Goal: Task Accomplishment & Management: Use online tool/utility

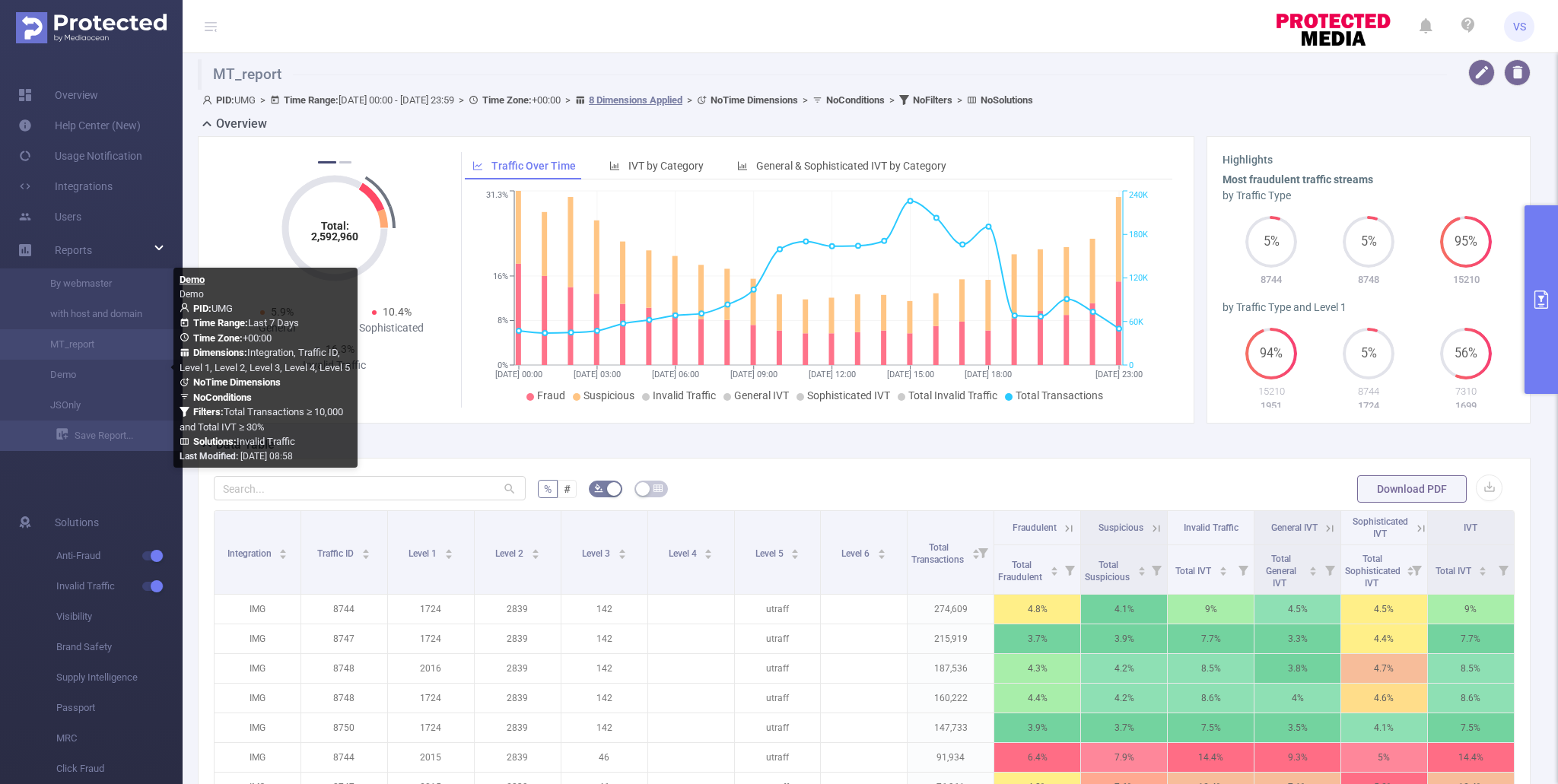
scroll to position [169, 0]
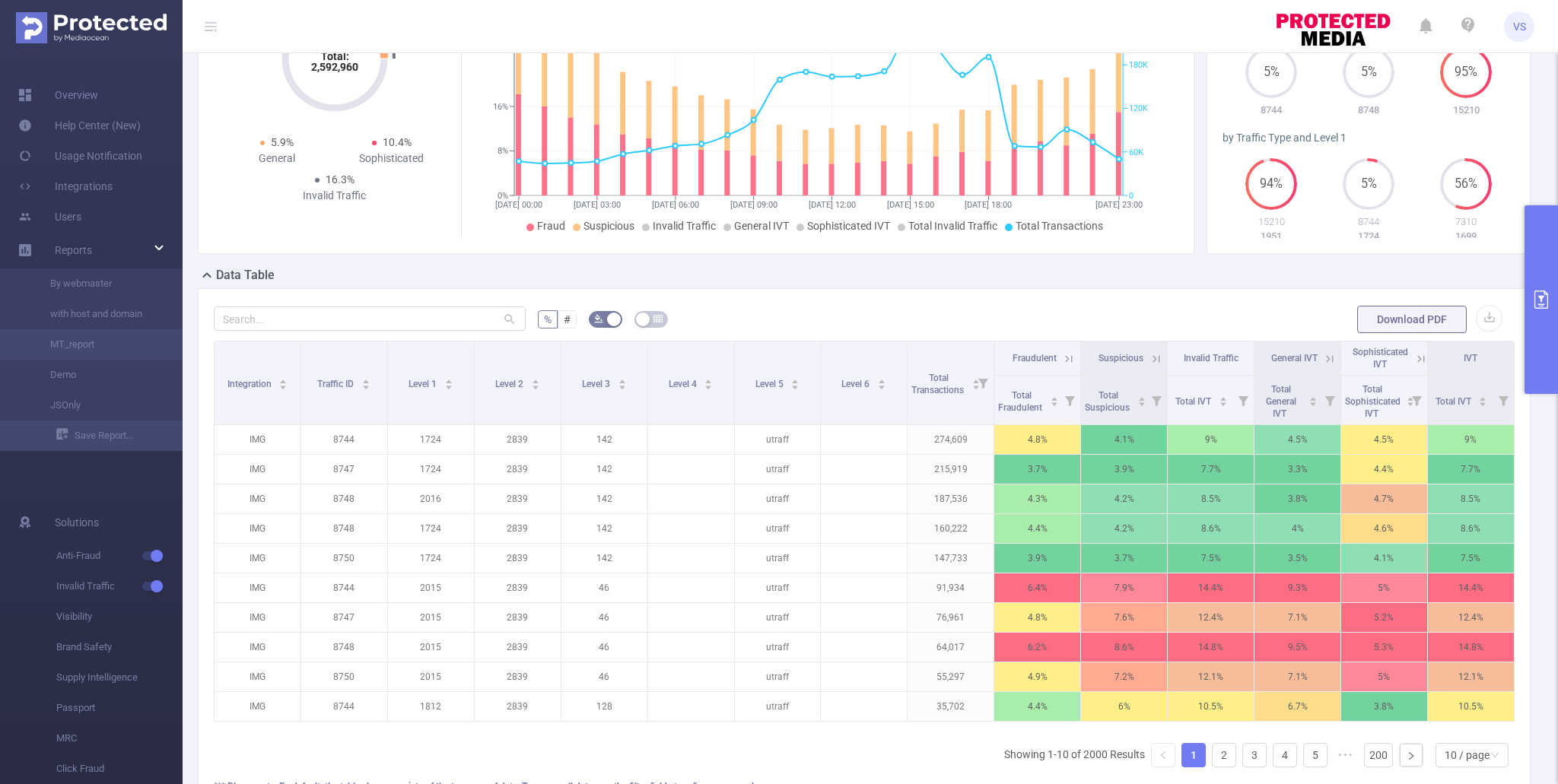
click at [1532, 312] on button "primary" at bounding box center [1541, 299] width 33 height 189
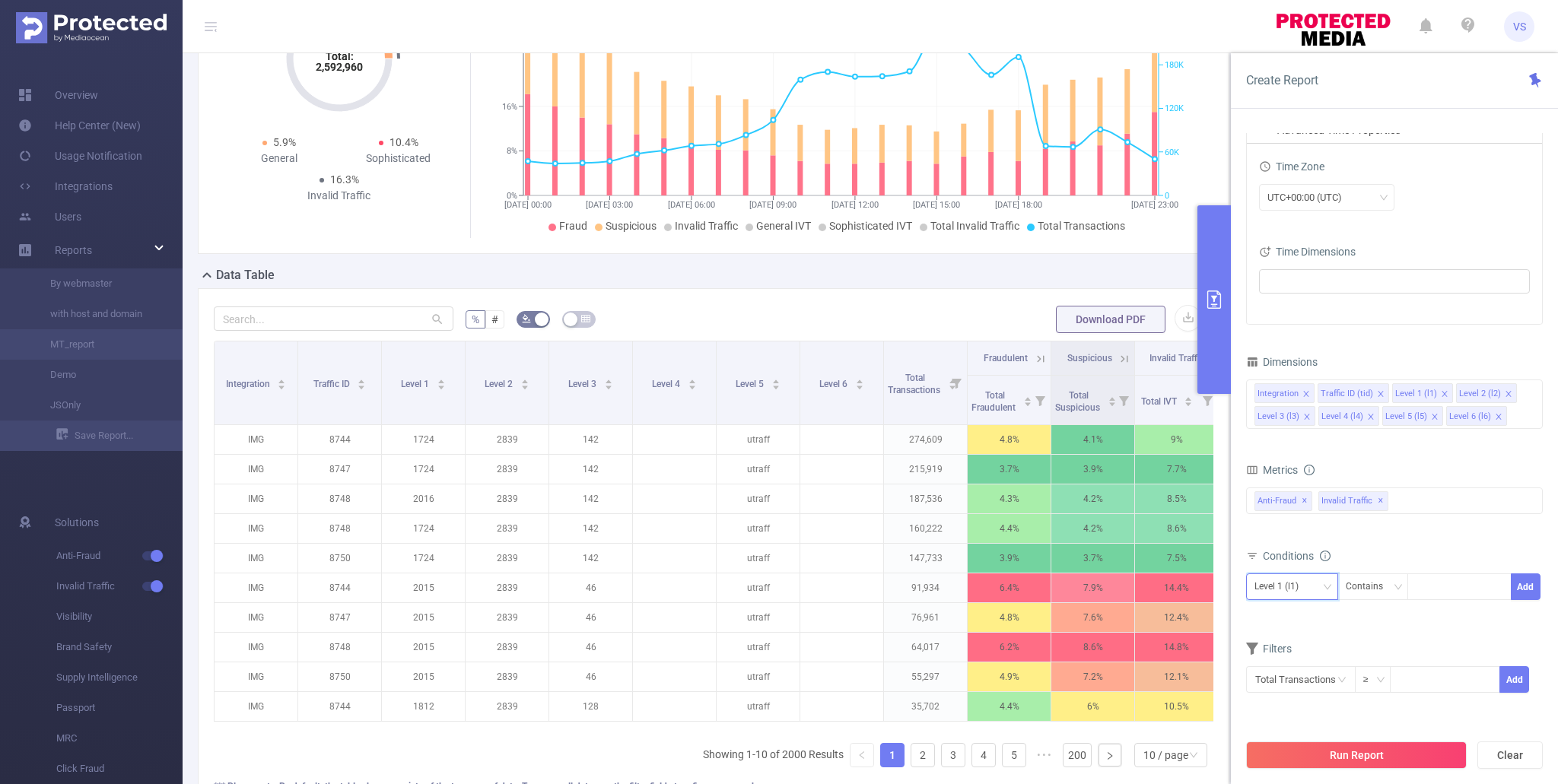
click at [1323, 585] on icon "icon: down" at bounding box center [1327, 587] width 9 height 9
click at [1294, 416] on li "Traffic ID (tid)" at bounding box center [1292, 412] width 92 height 24
click at [1462, 593] on div at bounding box center [1459, 587] width 88 height 25
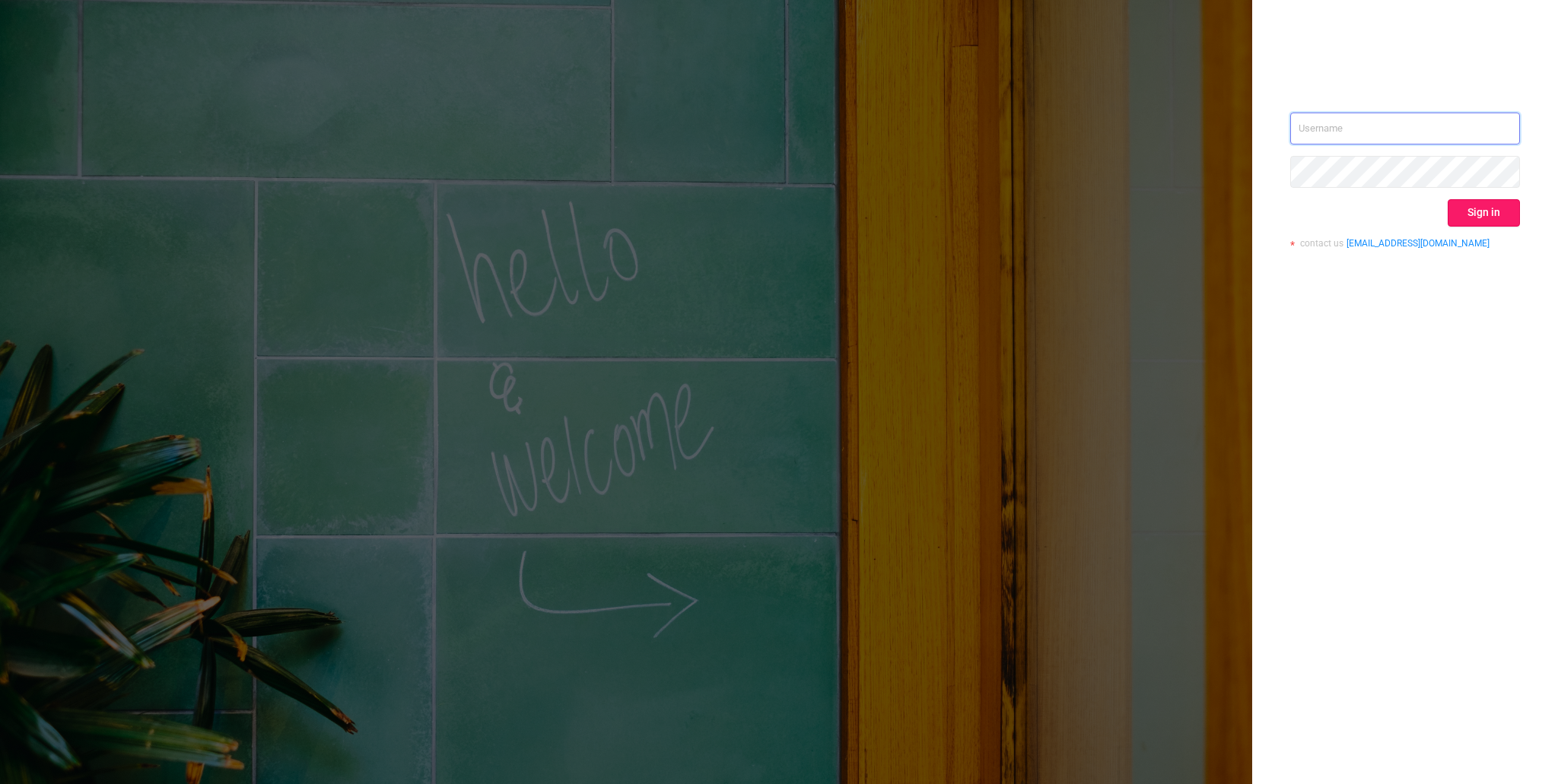
type input "[EMAIL_ADDRESS][DOMAIN_NAME]"
click at [1464, 224] on button "Sign in" at bounding box center [1483, 212] width 72 height 27
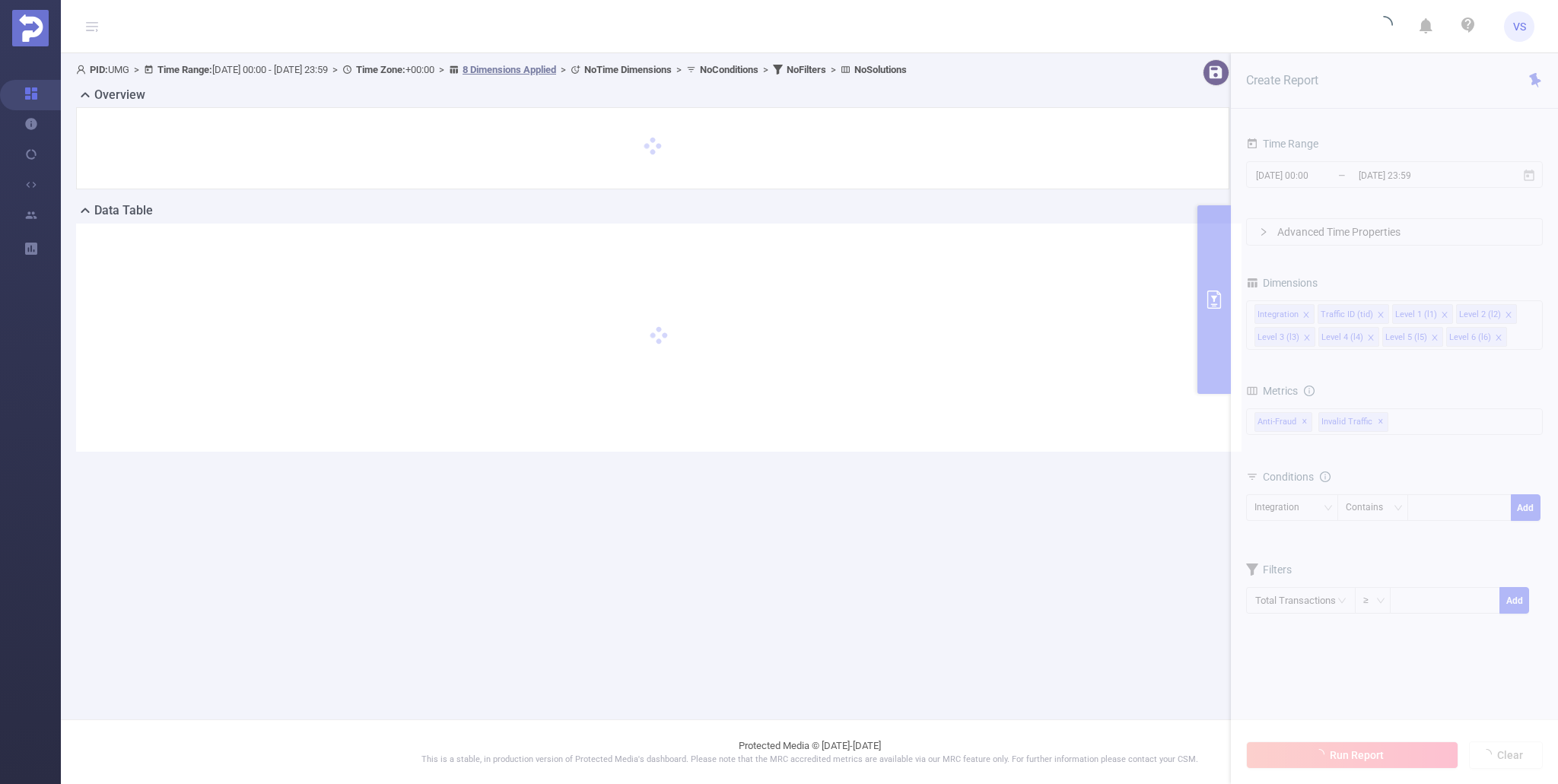
click at [1400, 403] on section "PID: UMG > Time Range: 2025-09-26 00:00 - 2025-09-26 23:59 > Time Zone: +00:00 …" at bounding box center [809, 268] width 1497 height 429
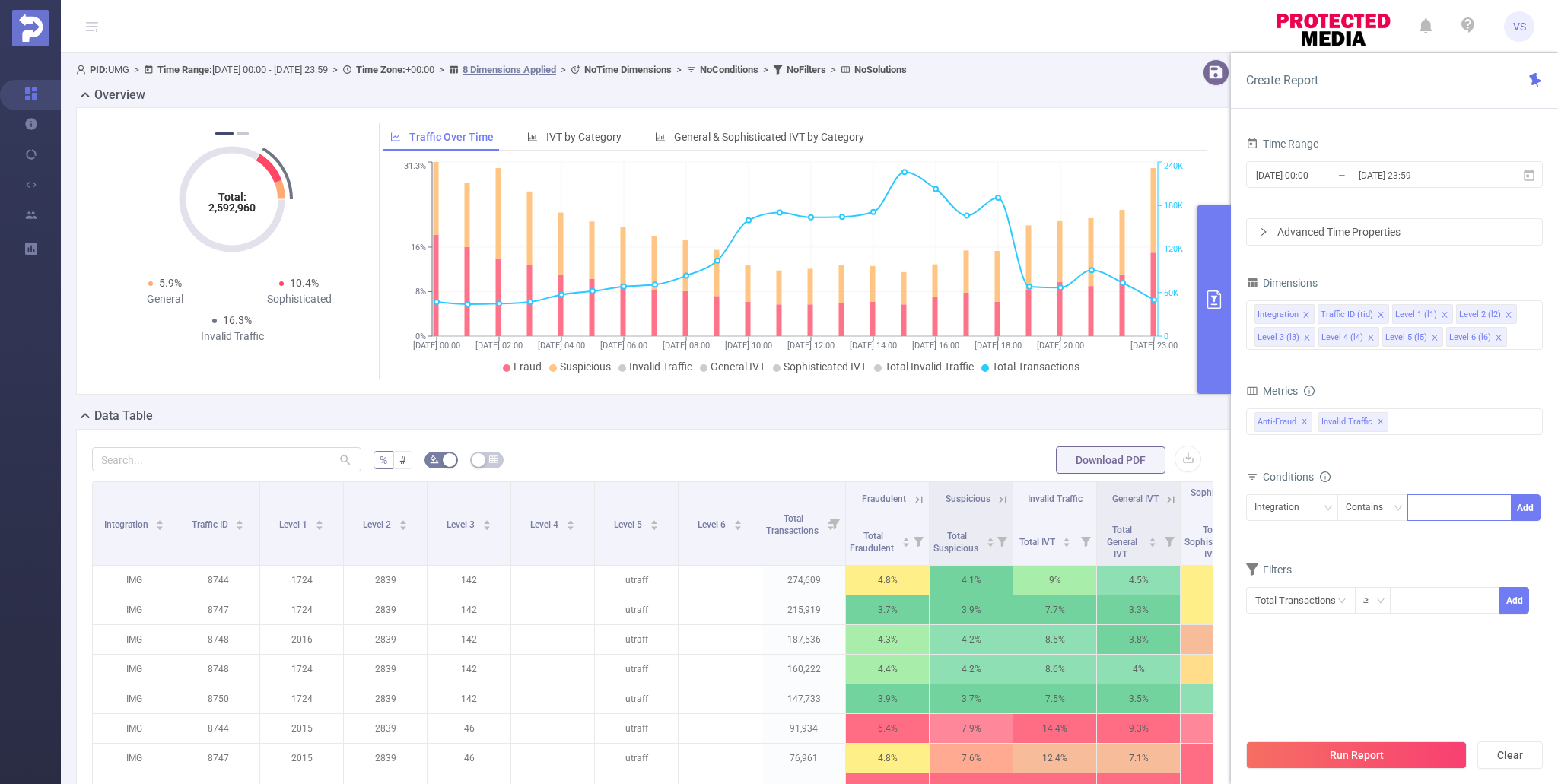
click at [1443, 503] on div at bounding box center [1459, 507] width 88 height 25
type input "mrt"
click at [1328, 504] on icon "icon: down" at bounding box center [1327, 508] width 9 height 9
click at [1312, 560] on li "Traffic ID (tid)" at bounding box center [1292, 563] width 92 height 24
click at [1522, 499] on button "Add" at bounding box center [1525, 507] width 30 height 26
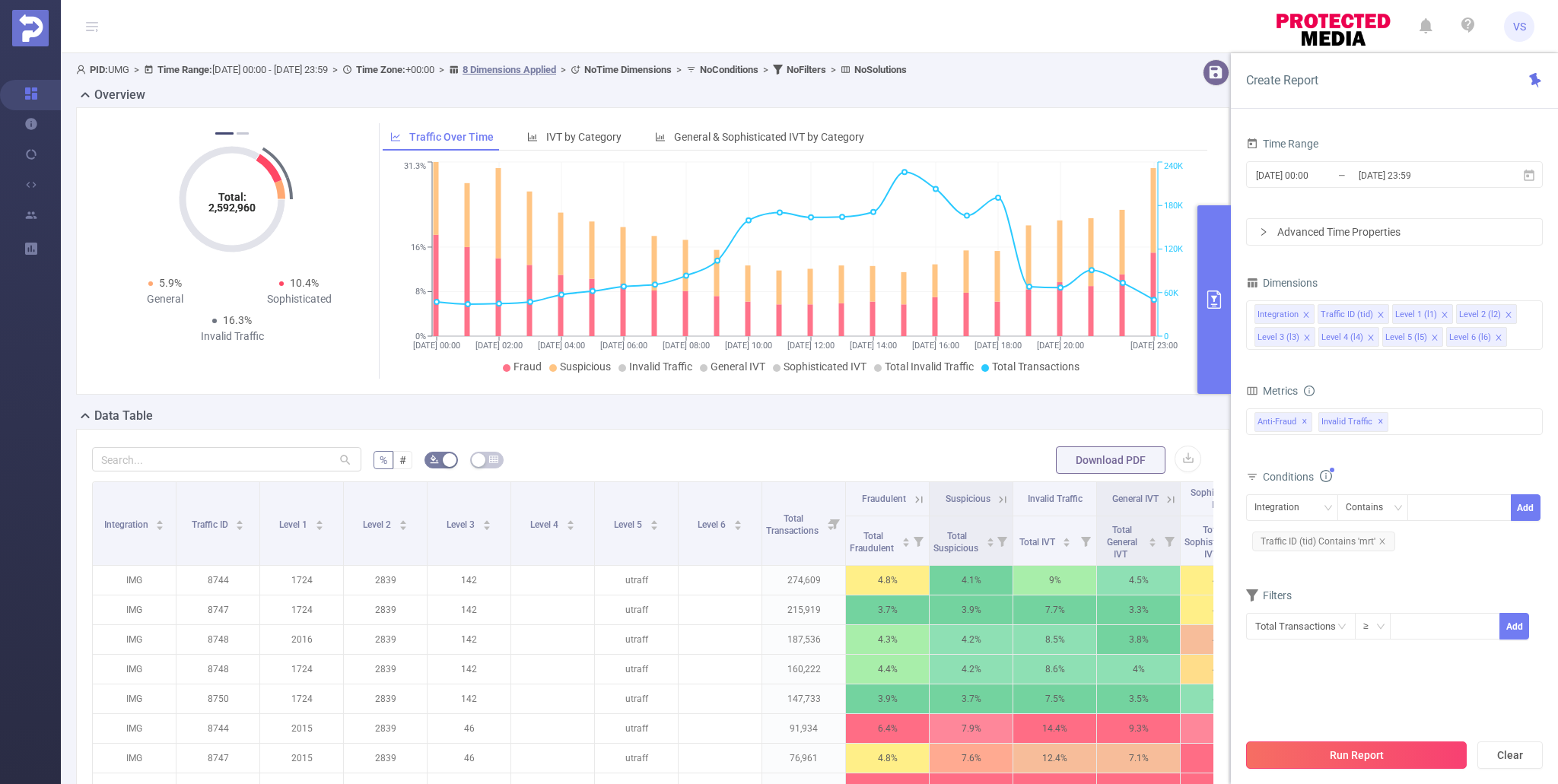
click at [1369, 759] on button "Run Report" at bounding box center [1357, 754] width 221 height 27
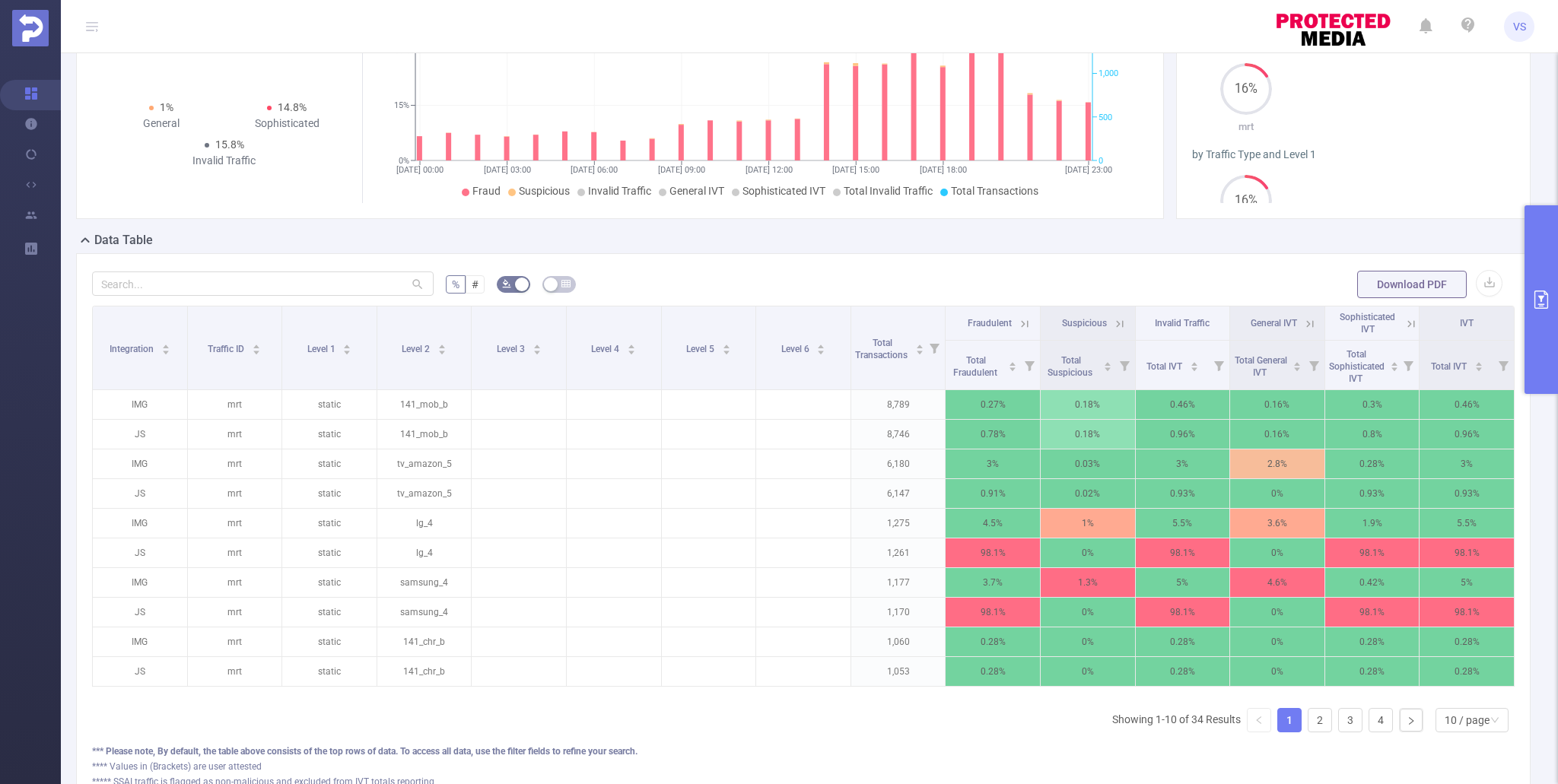
scroll to position [227, 0]
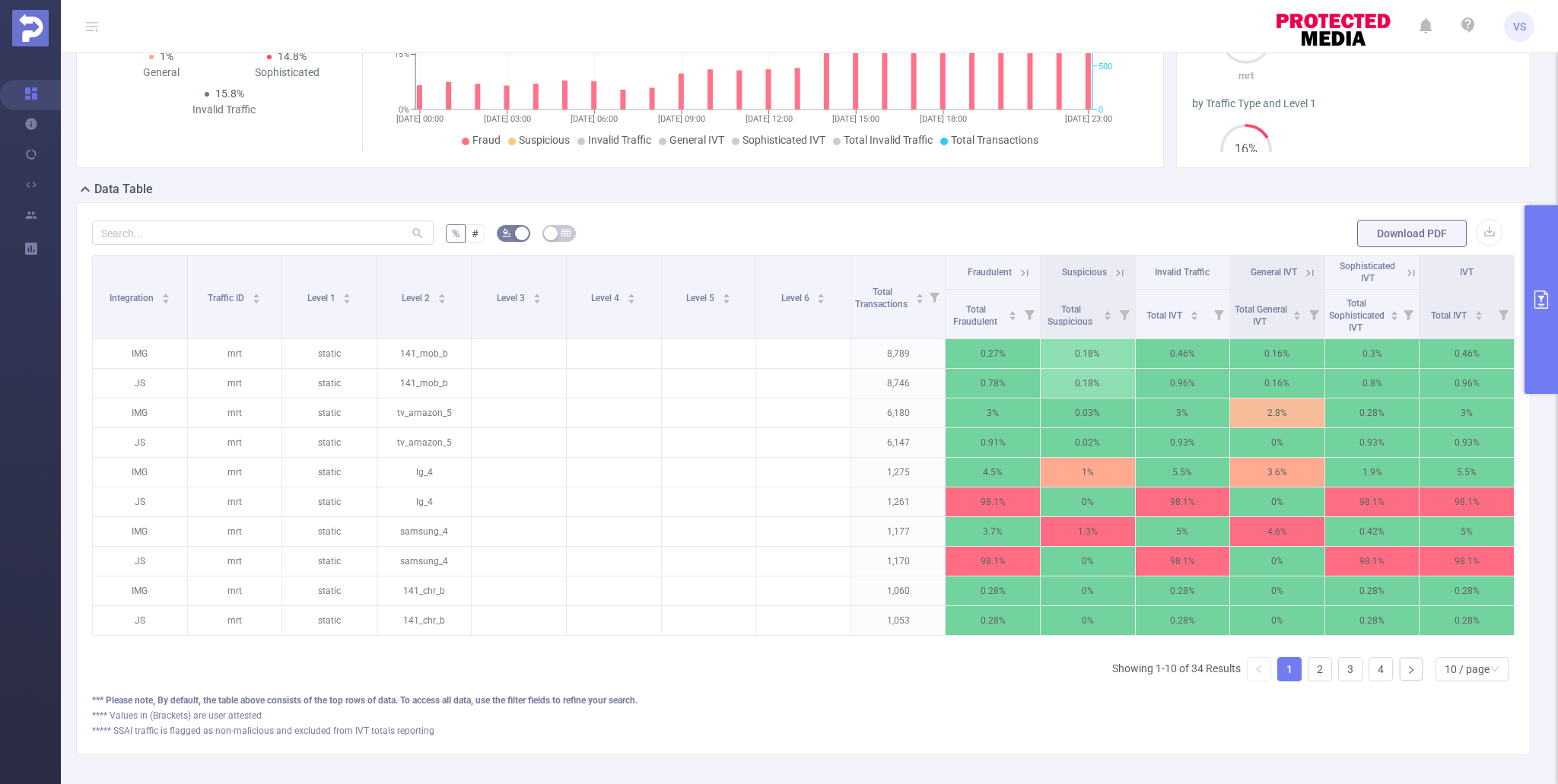
click at [1543, 341] on button "primary" at bounding box center [1541, 299] width 33 height 189
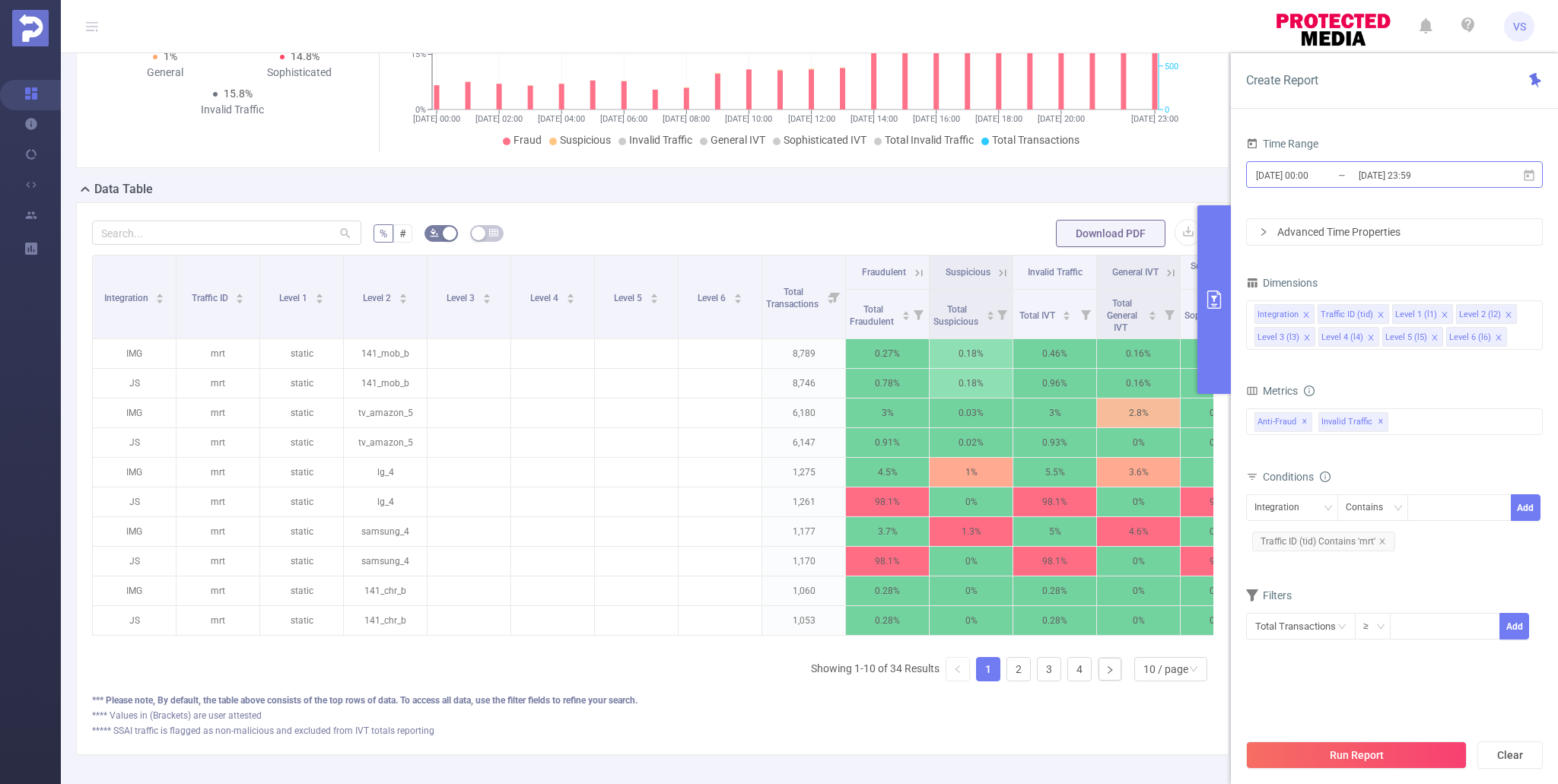
click at [1389, 180] on input "[DATE] 23:59" at bounding box center [1418, 175] width 124 height 20
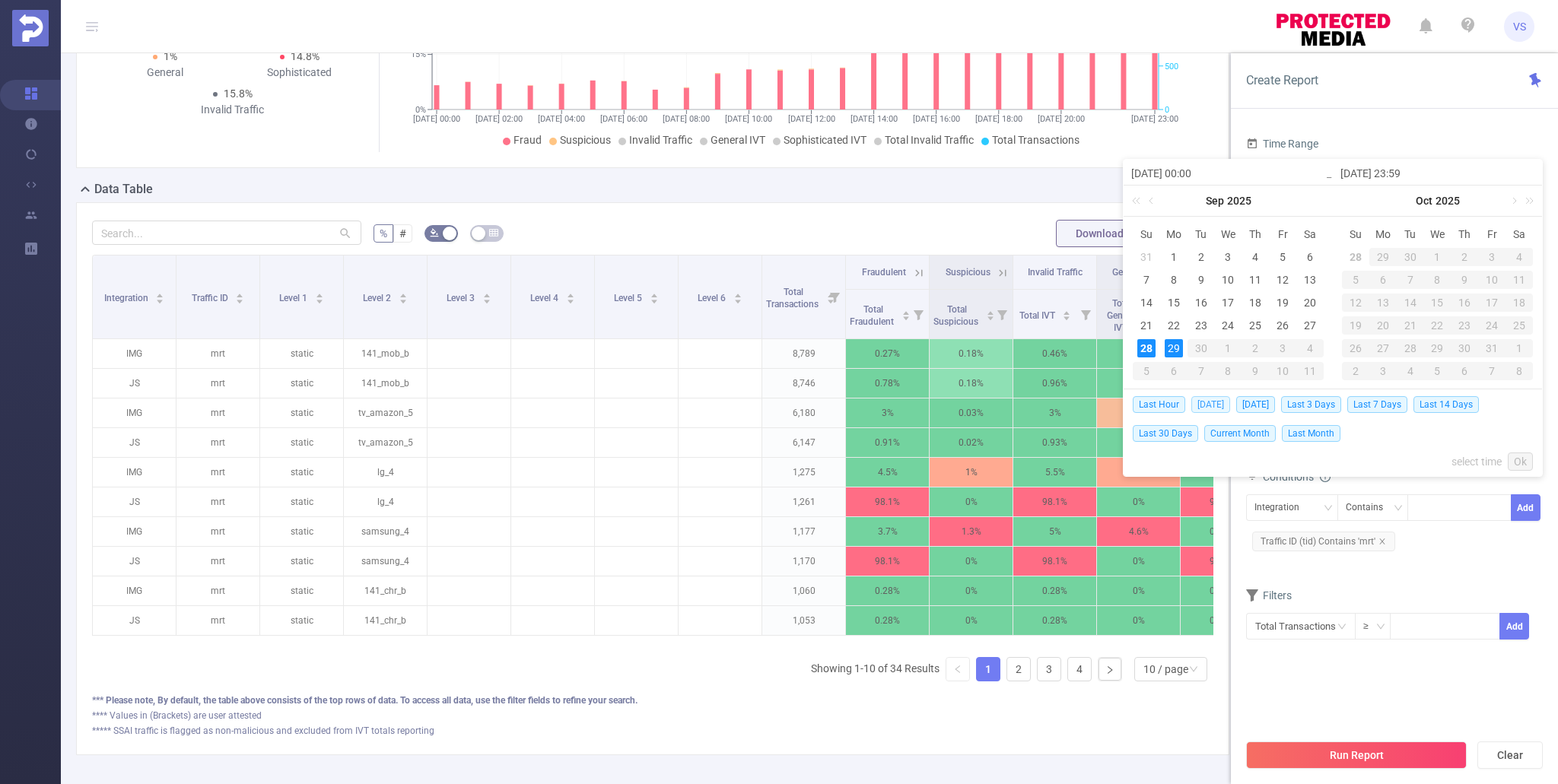
click at [1218, 407] on span "Today" at bounding box center [1211, 405] width 39 height 17
type input "2025-09-28 00:00"
type input "2025-09-28 23:59"
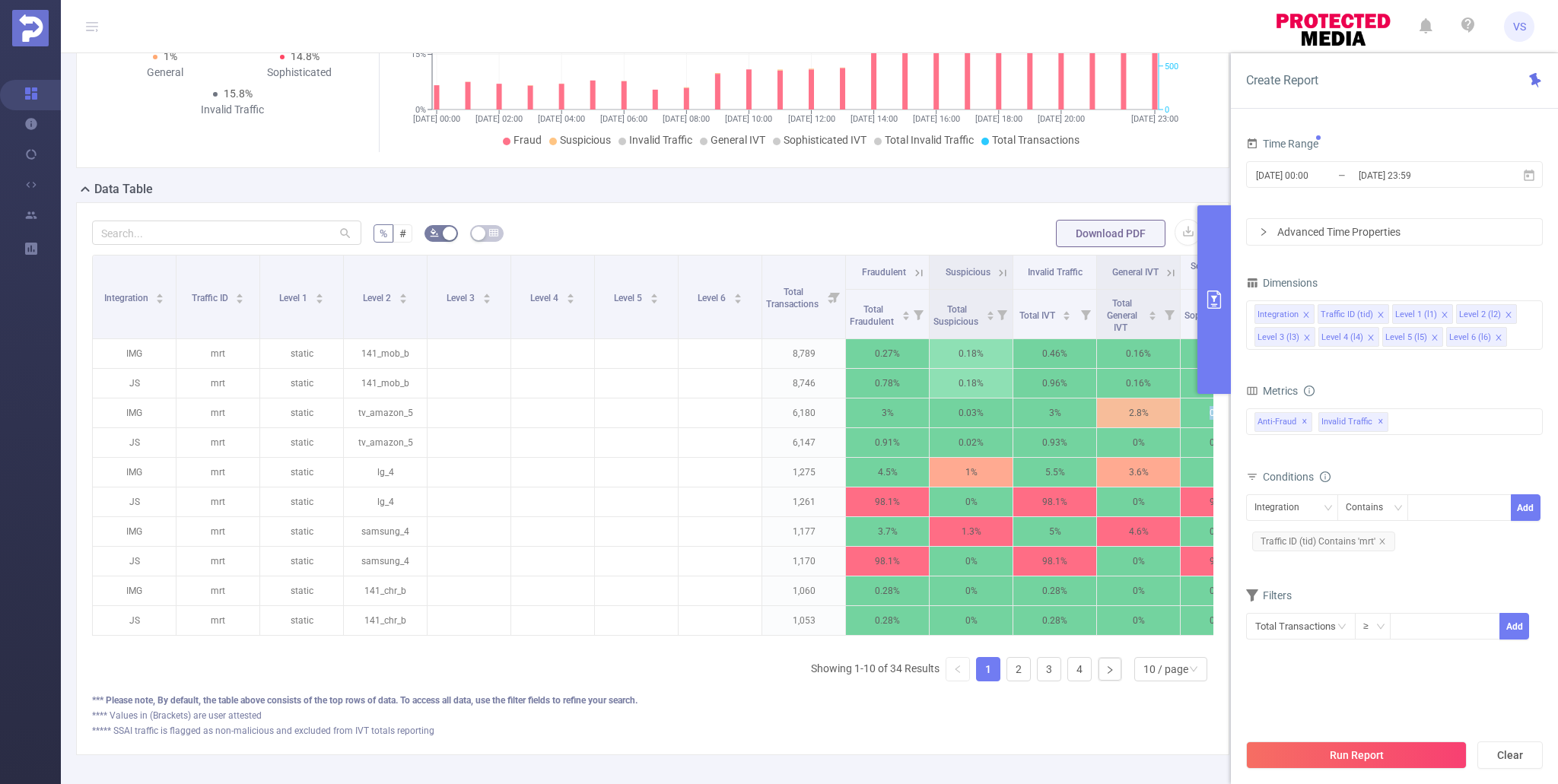
click at [1218, 407] on div "% # Download PDF Integration Traffic ID Level 1 Level 2 Level 3 Level 4 Level 5…" at bounding box center [653, 479] width 1153 height 553
click at [1382, 762] on button "Run Report" at bounding box center [1357, 754] width 221 height 27
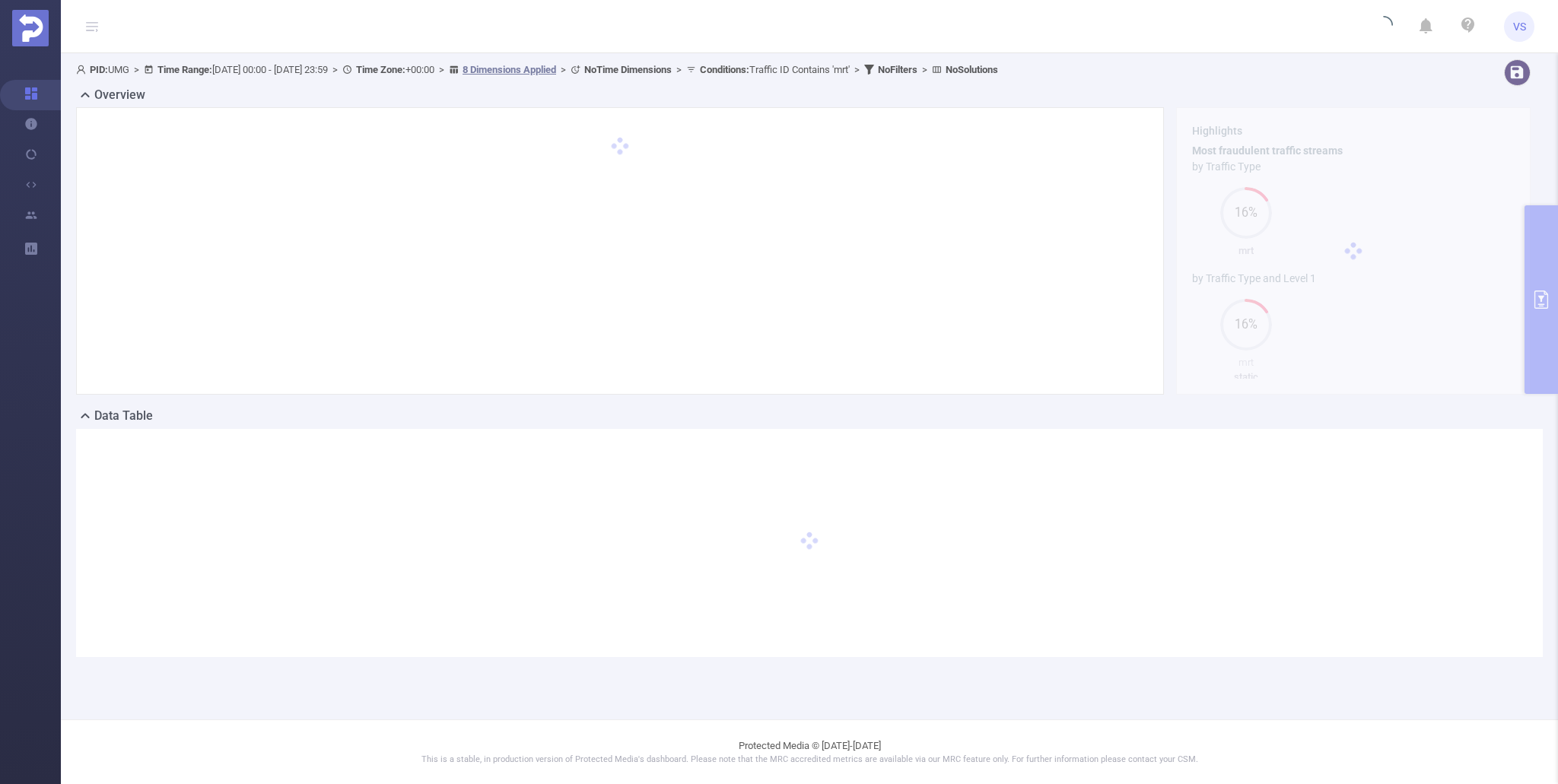
scroll to position [0, 0]
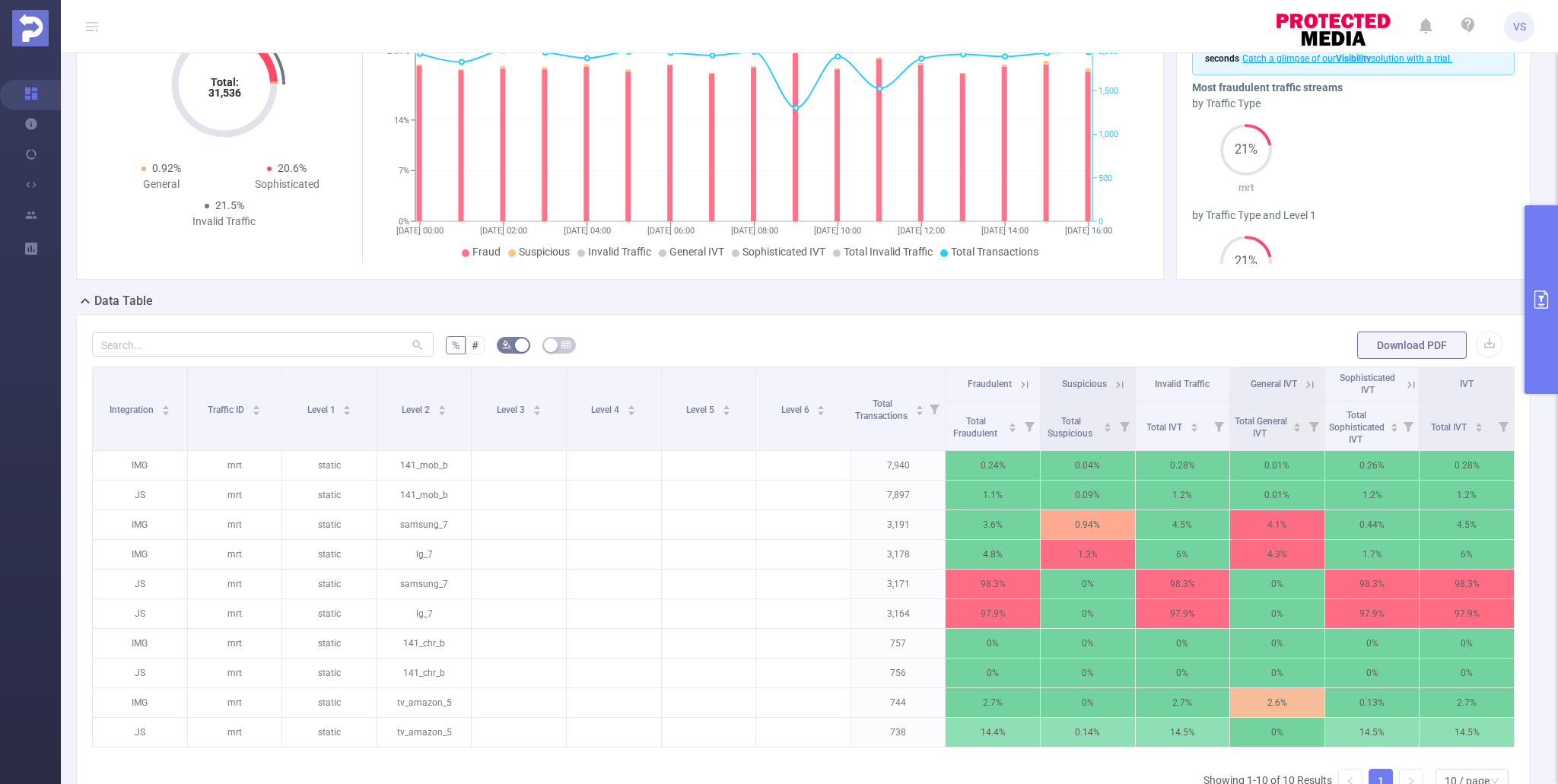
scroll to position [193, 0]
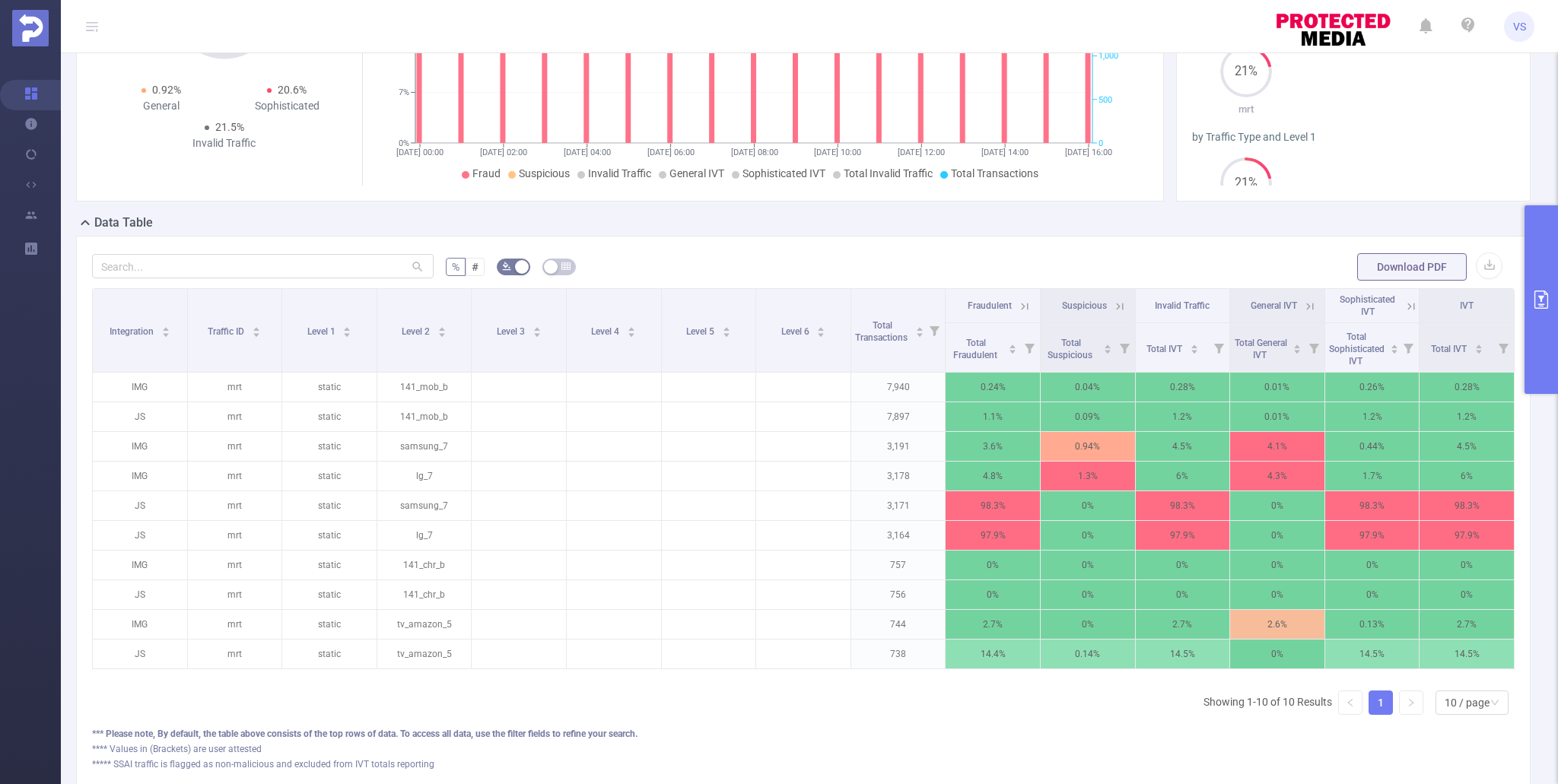
click at [1120, 307] on icon at bounding box center [1120, 307] width 14 height 14
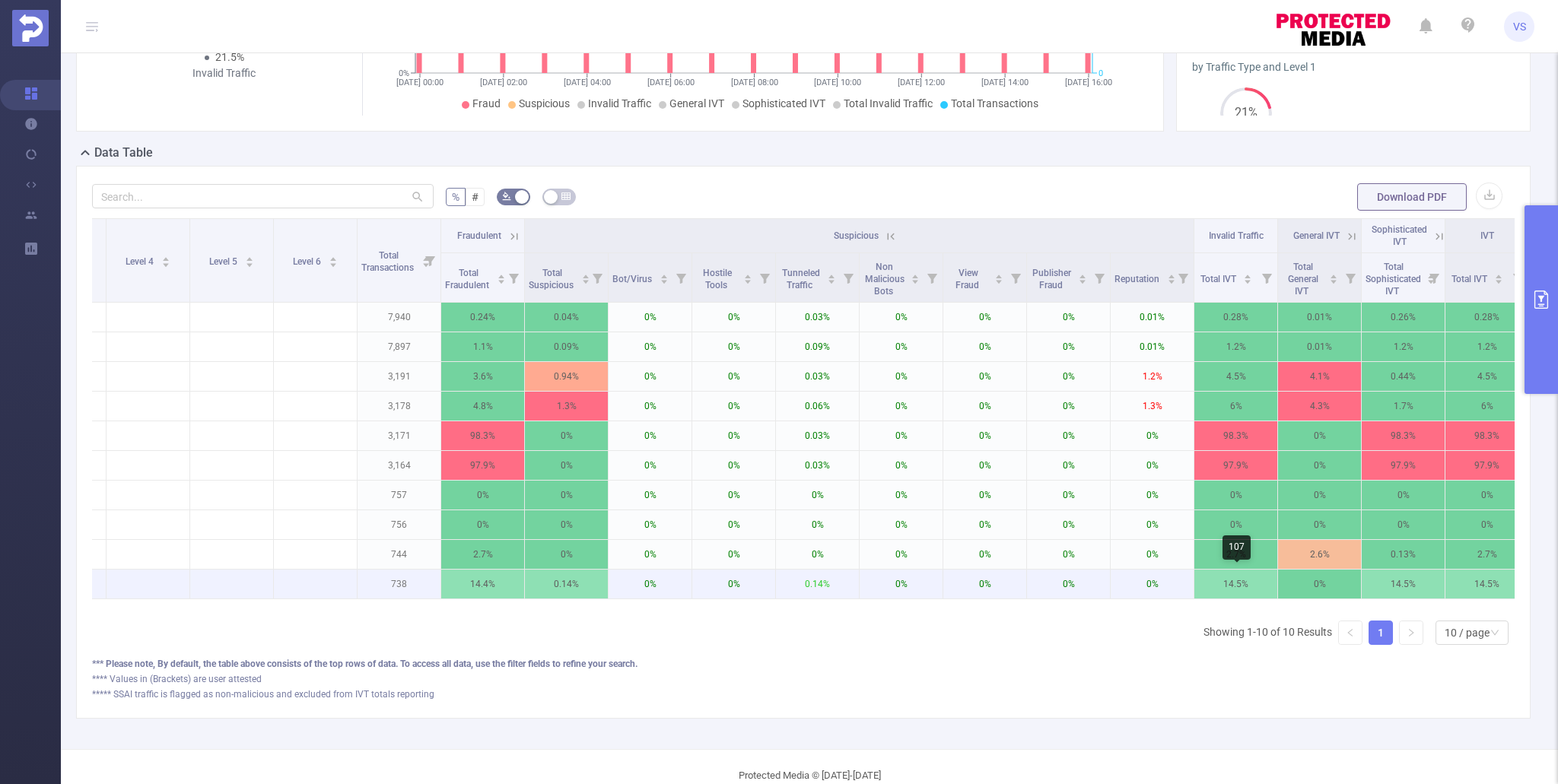
scroll to position [0, 422]
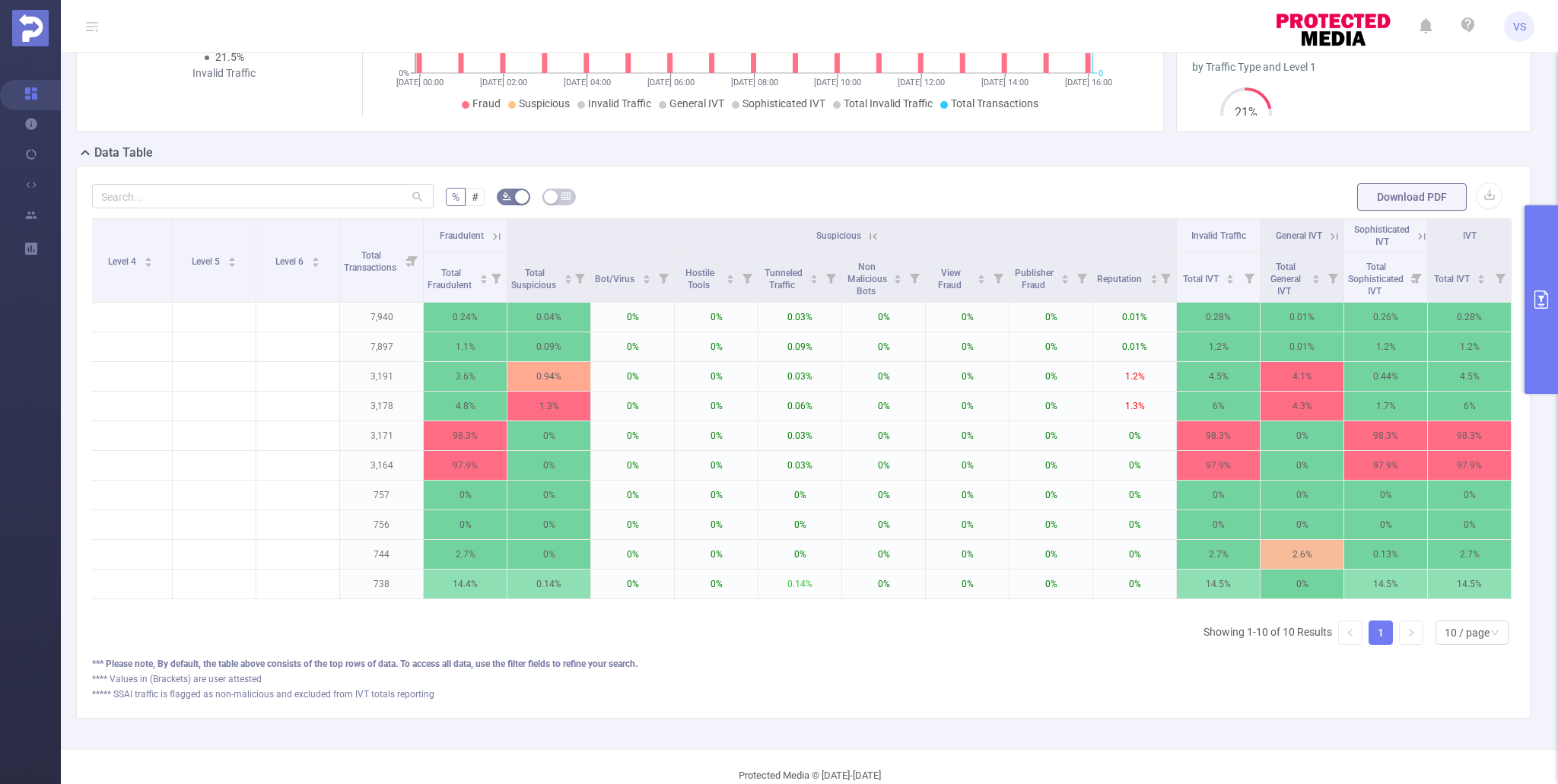
click at [1424, 235] on icon at bounding box center [1422, 237] width 14 height 14
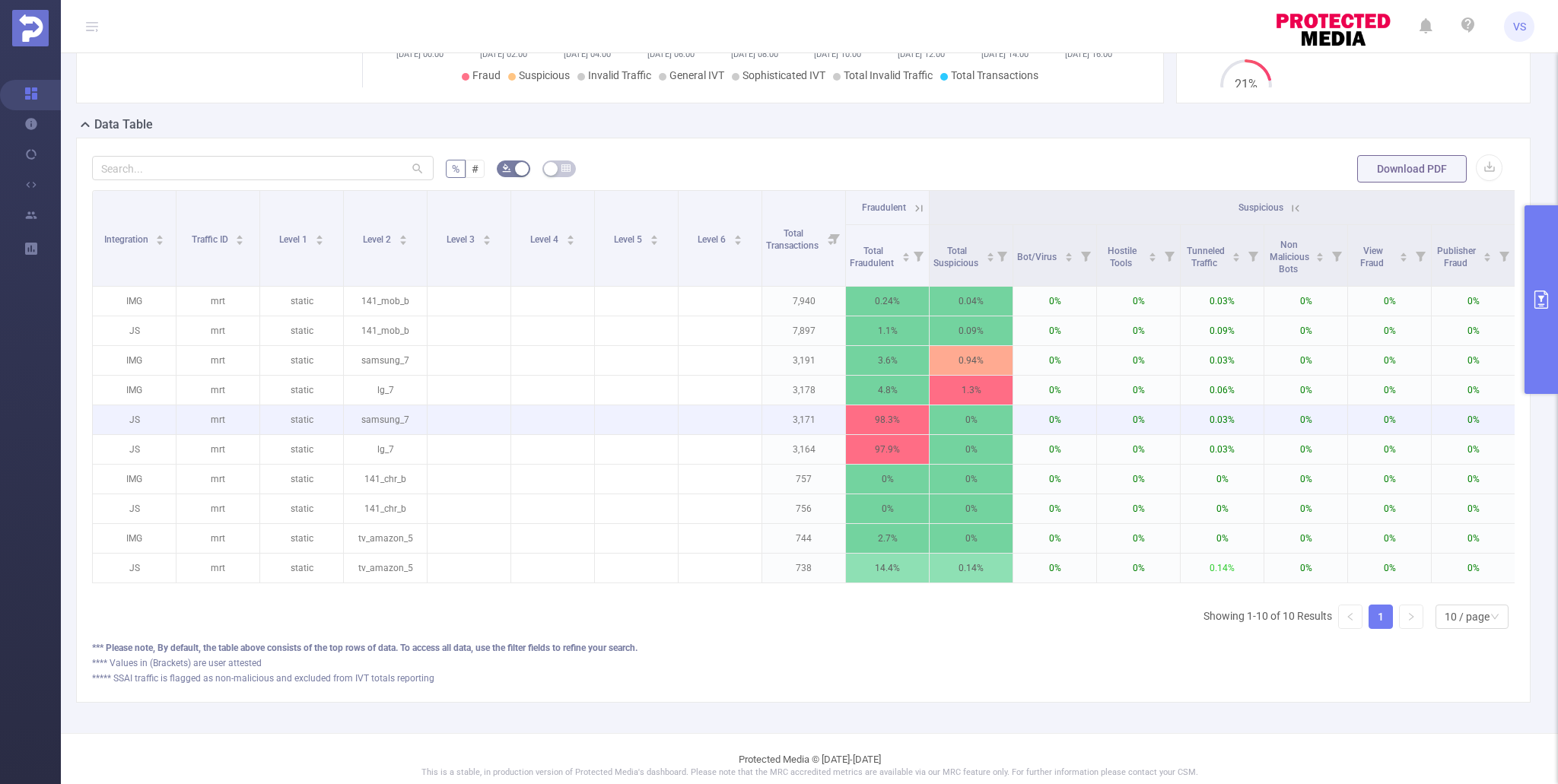
scroll to position [291, 0]
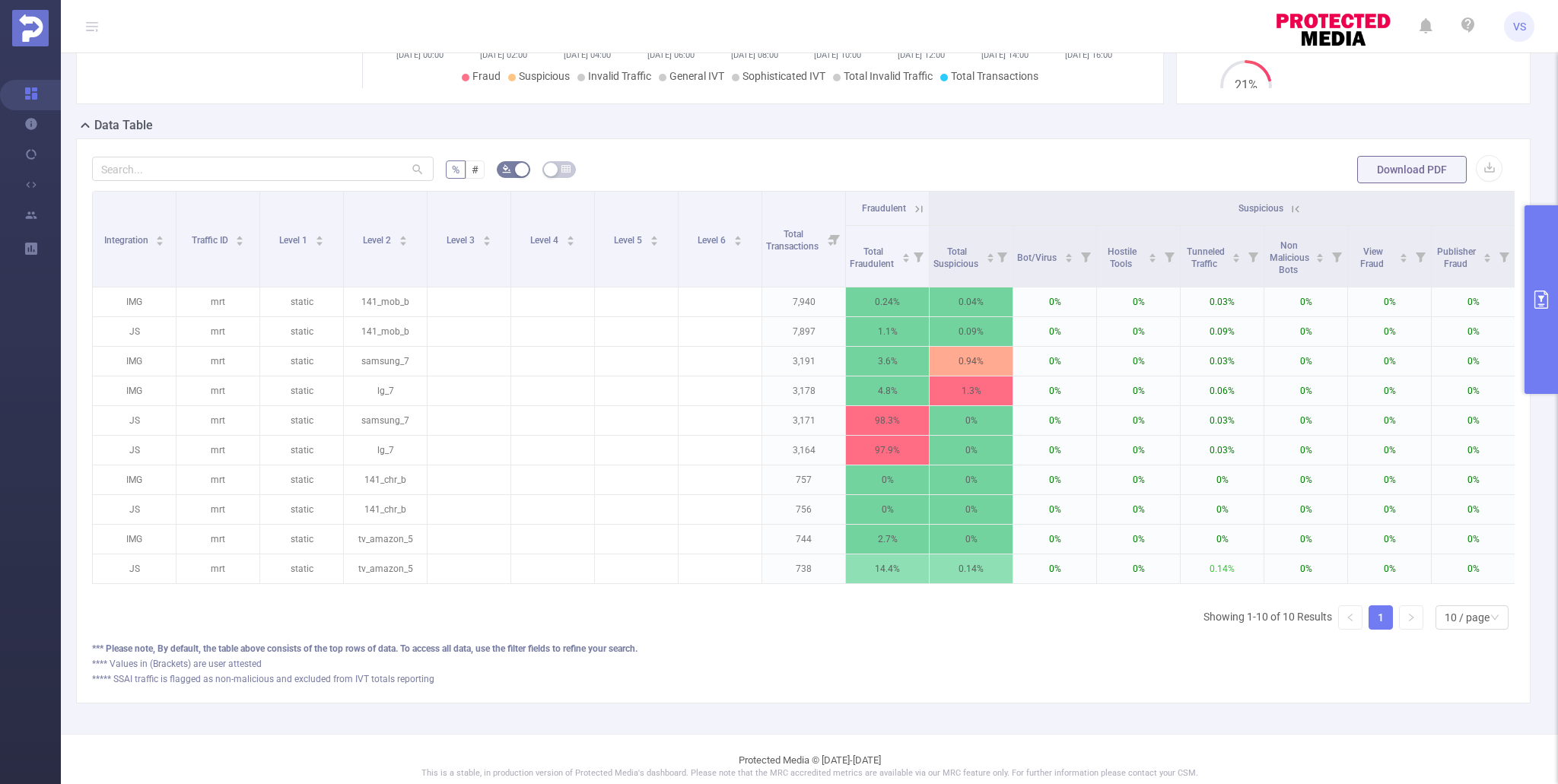
click at [1292, 205] on icon at bounding box center [1295, 208] width 7 height 7
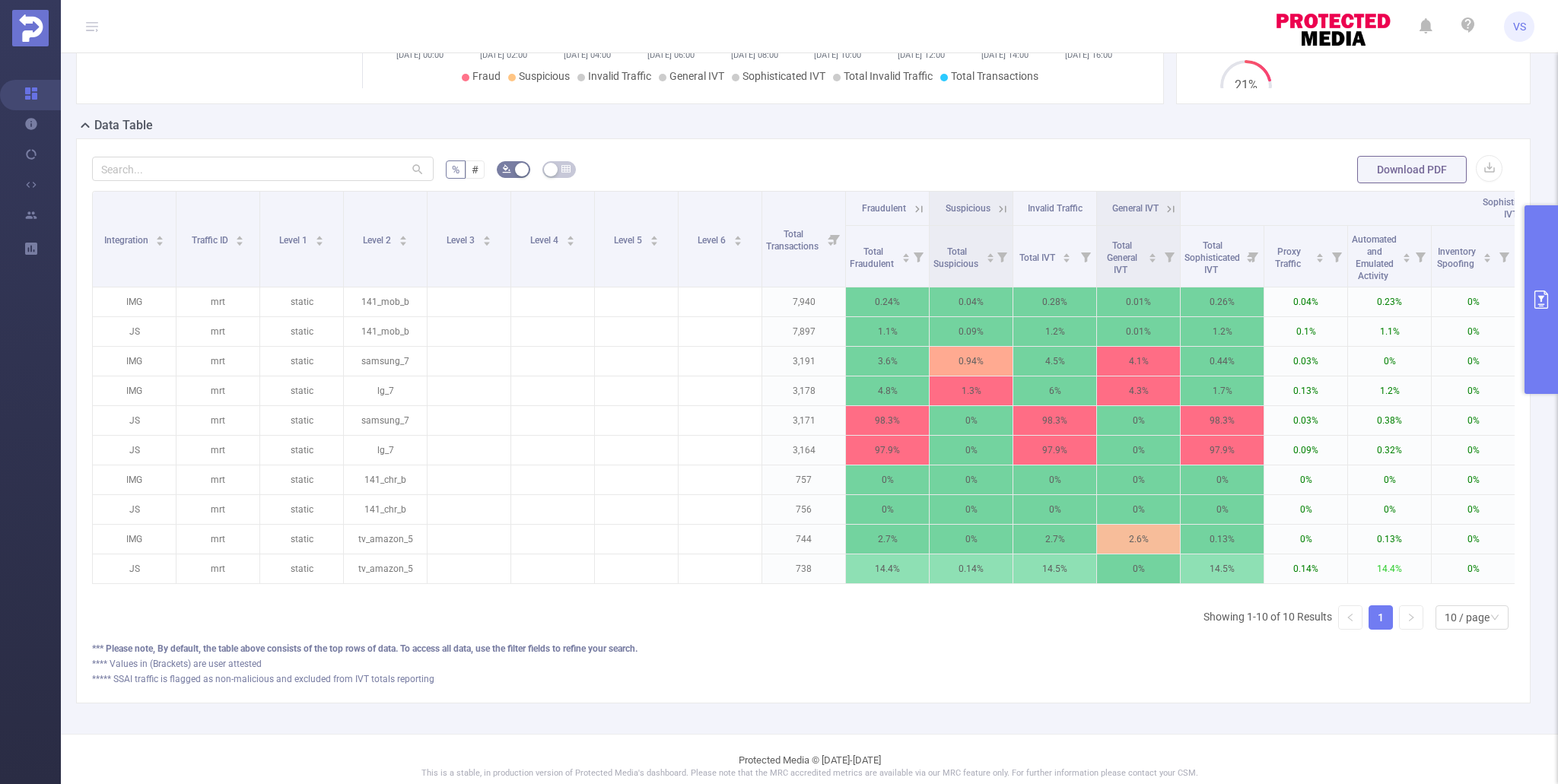
click at [1542, 308] on icon "primary" at bounding box center [1542, 299] width 14 height 18
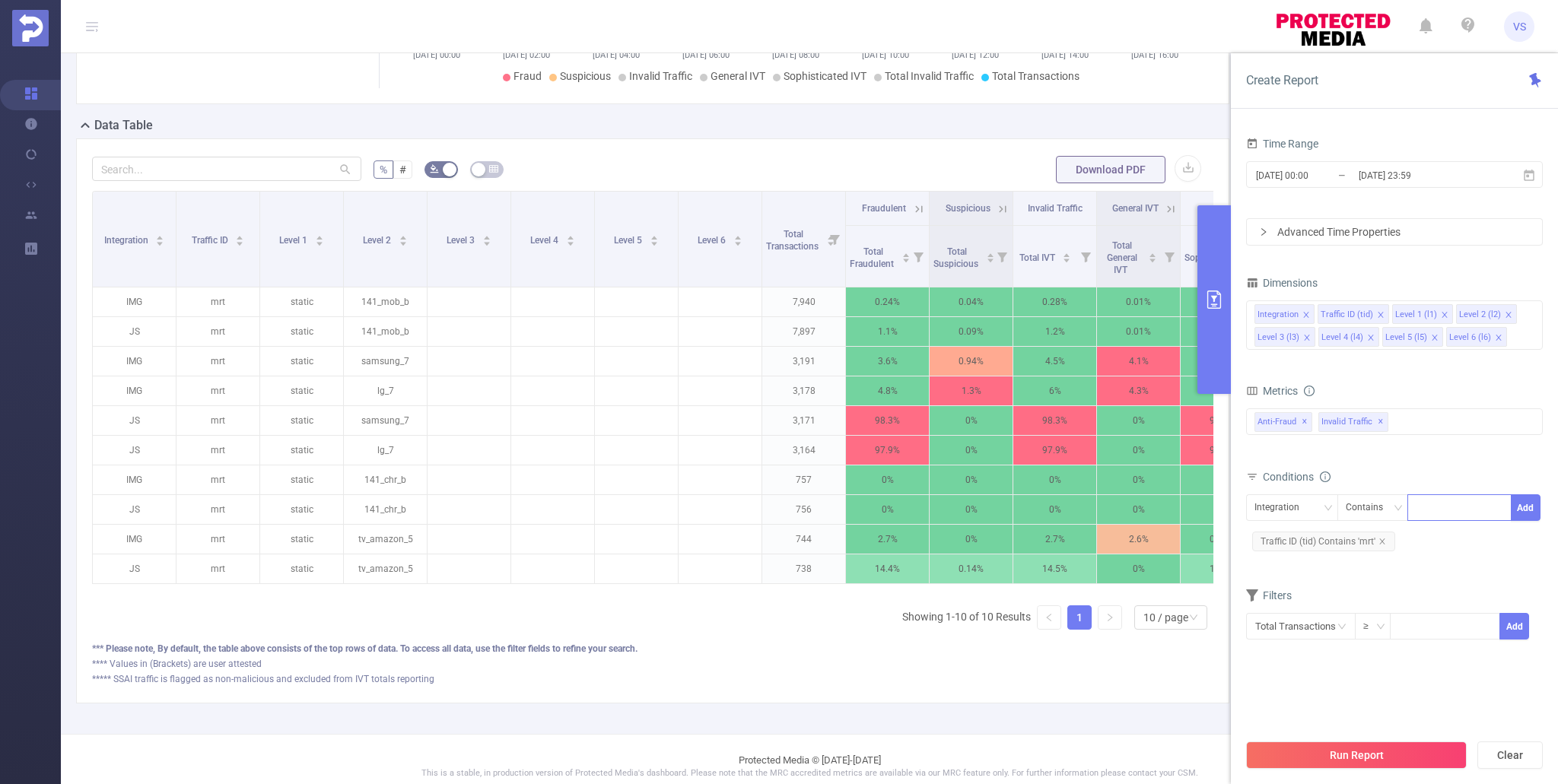
click at [1481, 506] on div at bounding box center [1459, 507] width 88 height 25
type input "js"
click at [1480, 527] on li "js" at bounding box center [1459, 538] width 104 height 24
click at [1522, 507] on button "Add" at bounding box center [1525, 507] width 30 height 26
click at [1372, 760] on button "Run Report" at bounding box center [1357, 754] width 221 height 27
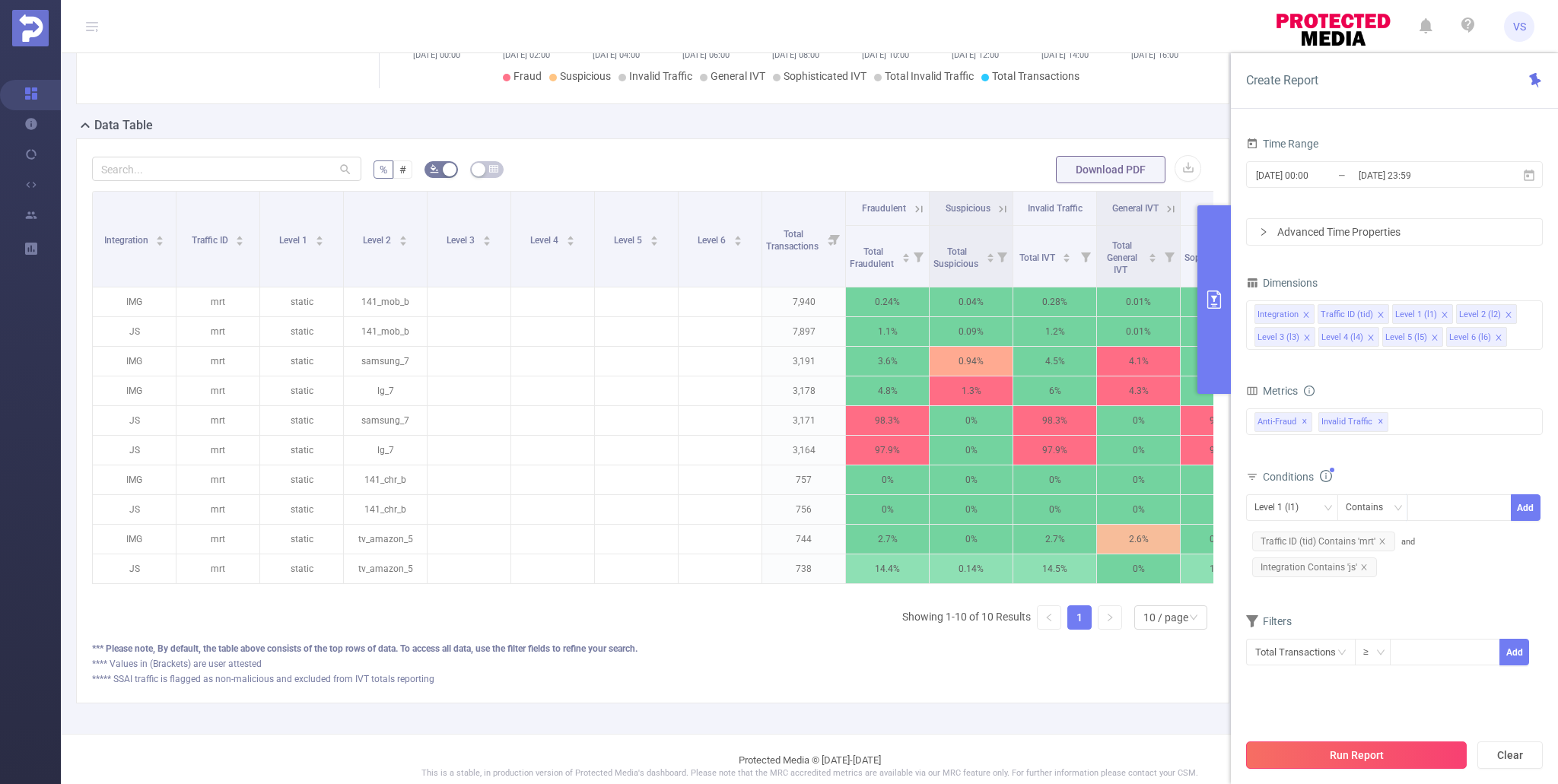
scroll to position [0, 0]
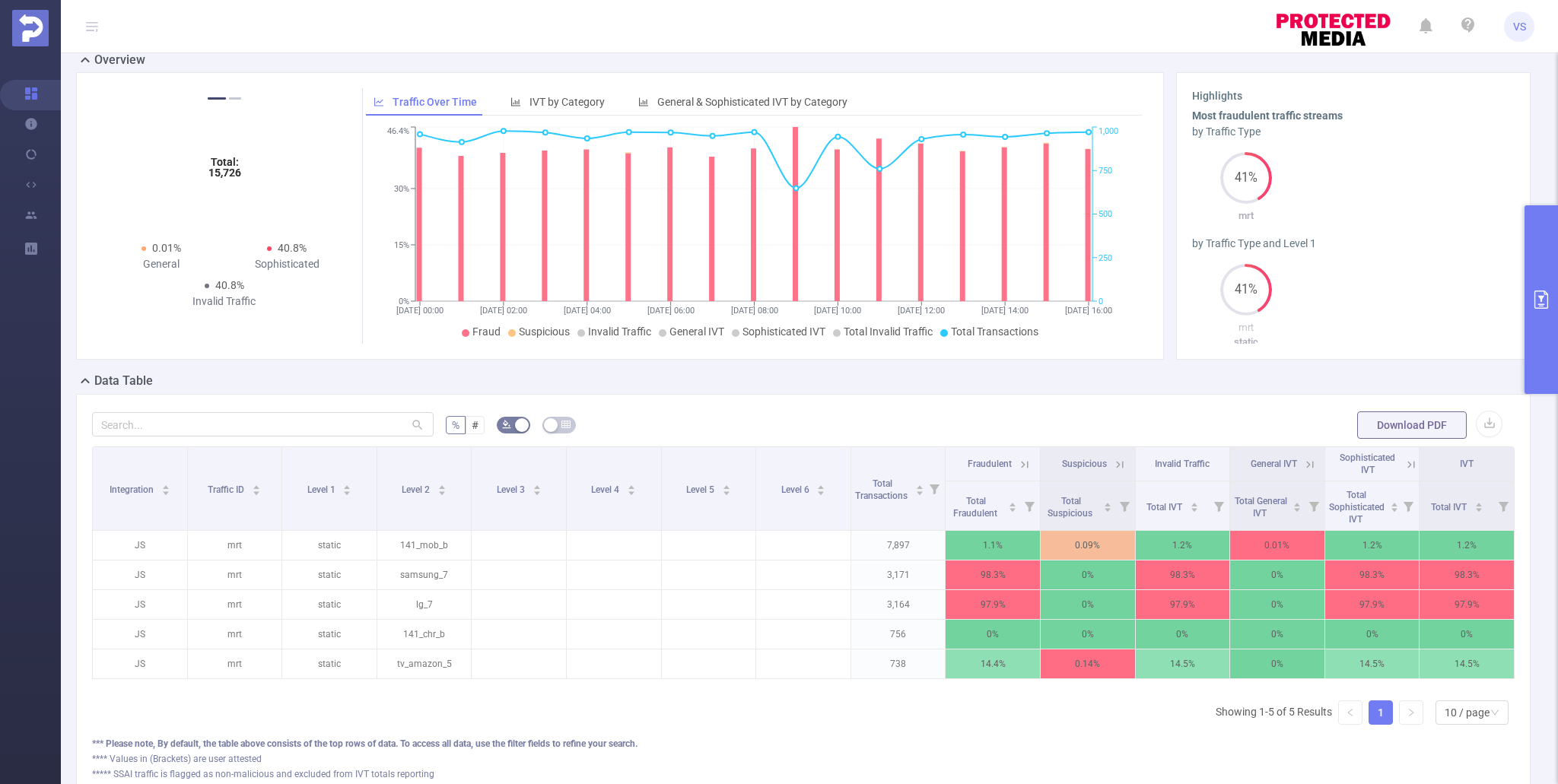
scroll to position [144, 0]
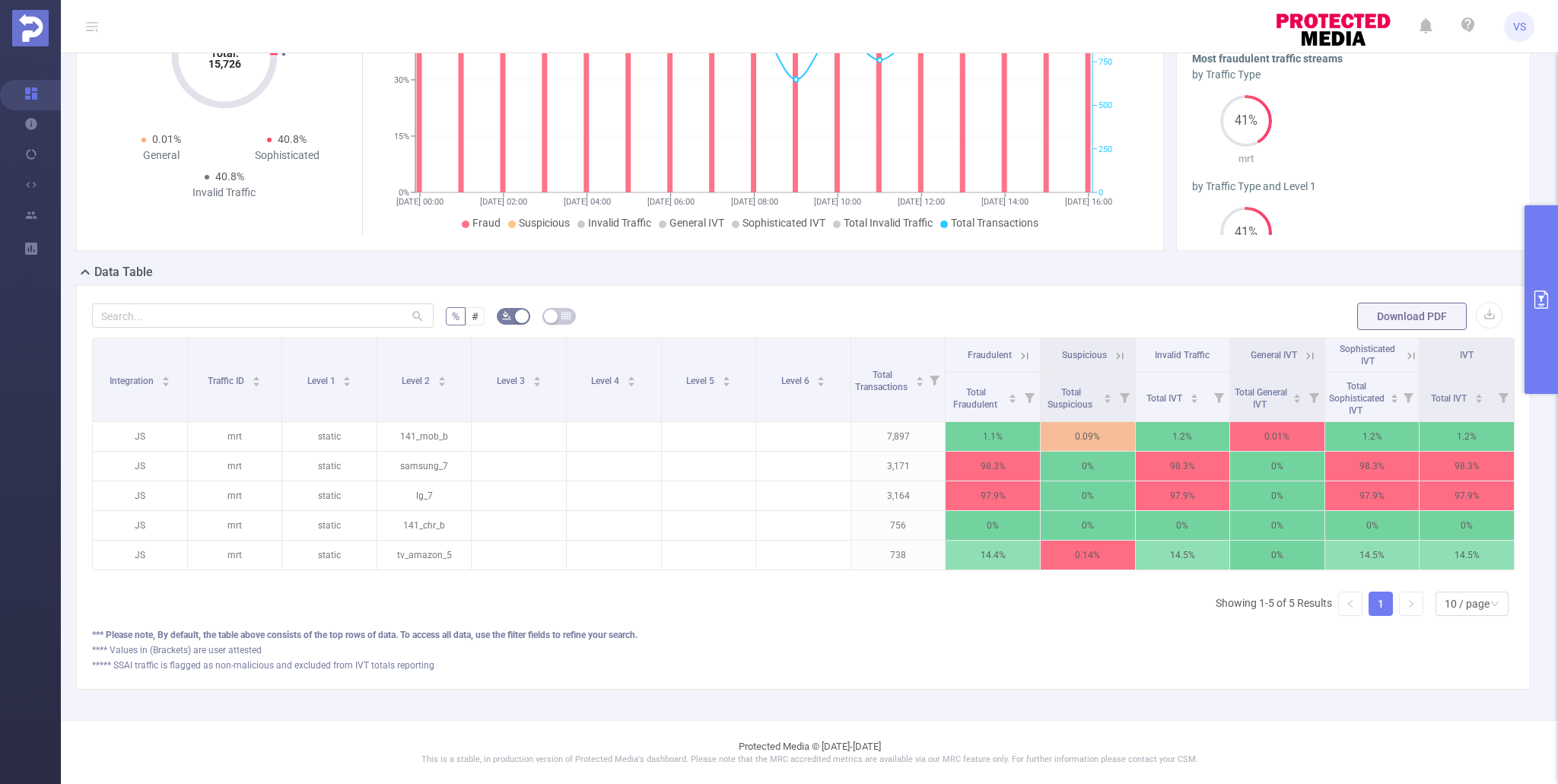
click at [1410, 354] on icon at bounding box center [1411, 355] width 7 height 7
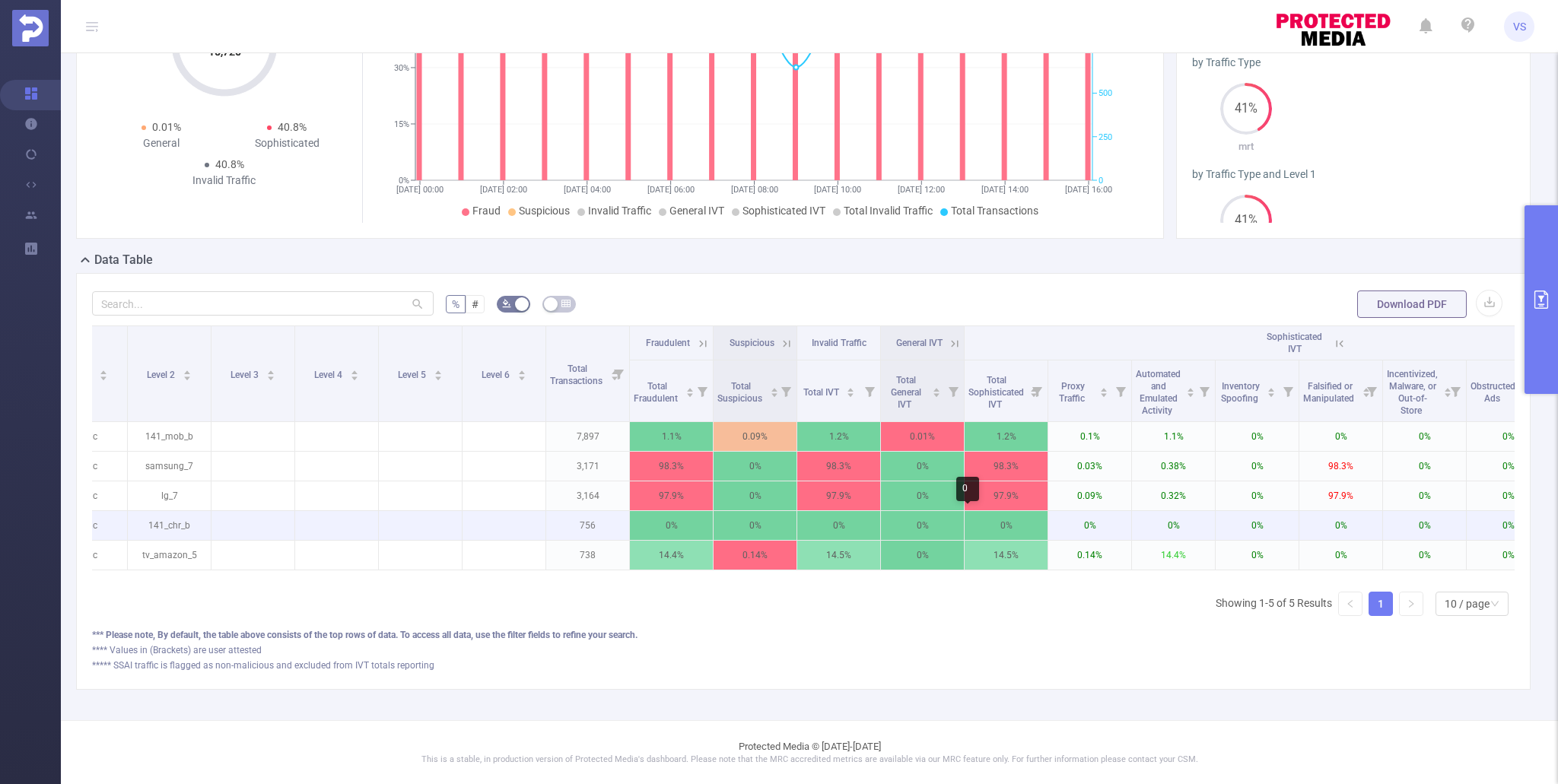
scroll to position [0, 0]
